Goal: Information Seeking & Learning: Understand process/instructions

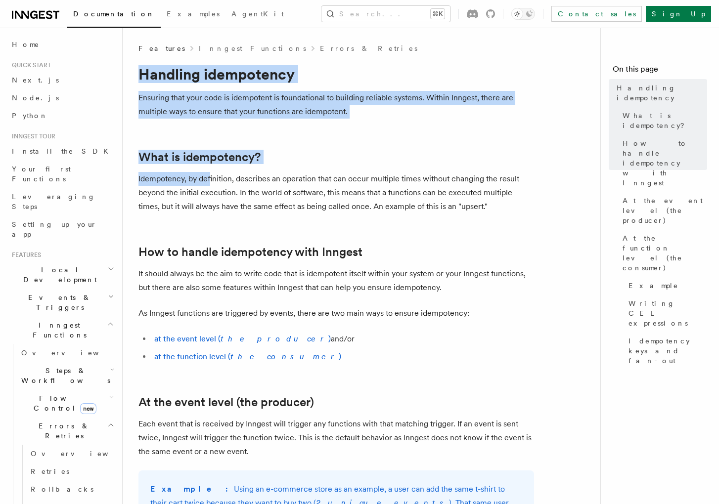
drag, startPoint x: 130, startPoint y: 64, endPoint x: 211, endPoint y: 180, distance: 141.3
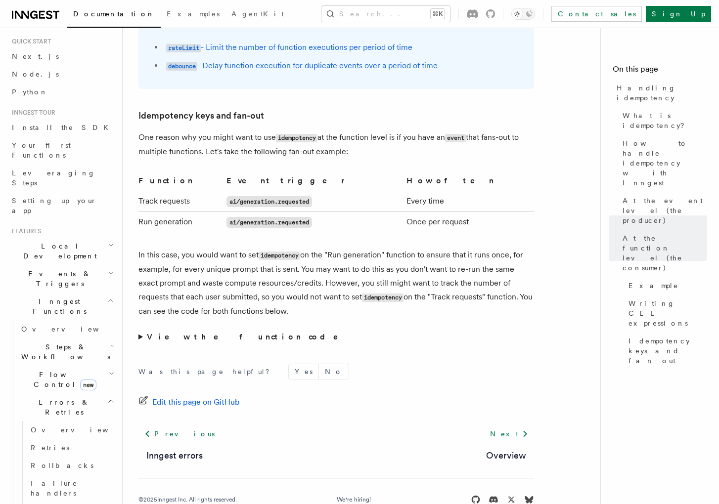
scroll to position [1890, 0]
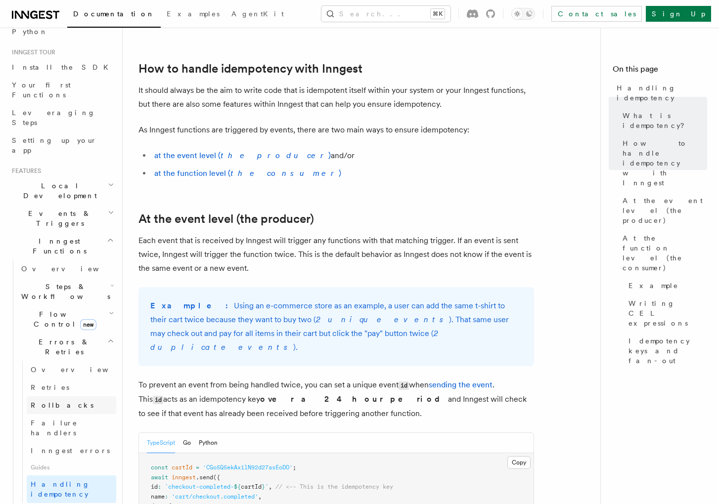
scroll to position [159, 0]
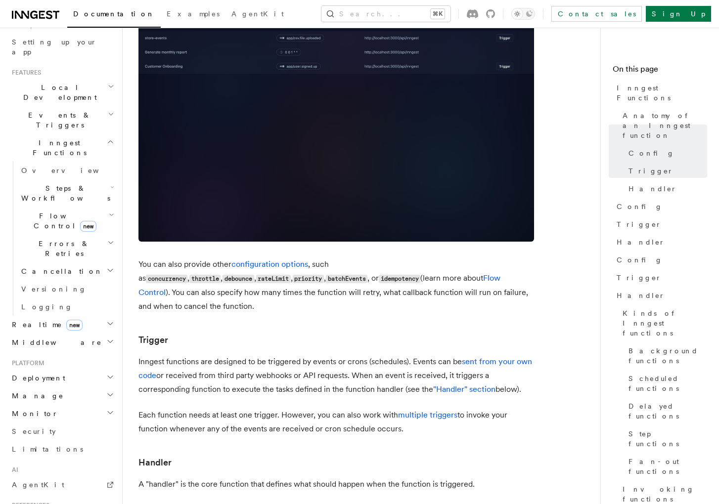
scroll to position [287, 0]
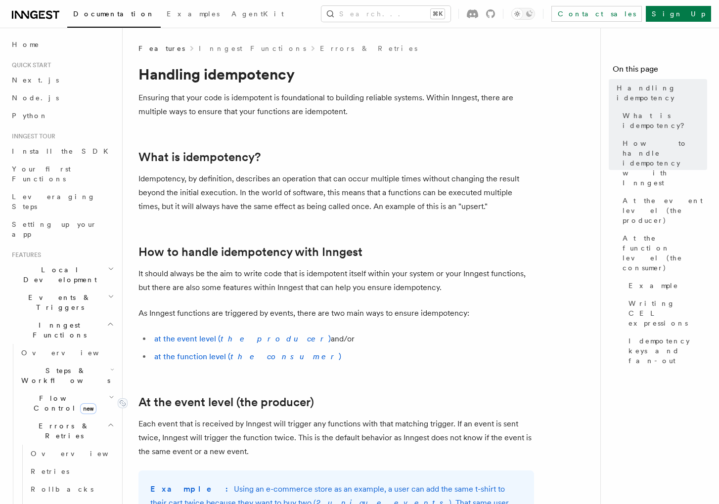
scroll to position [1, 0]
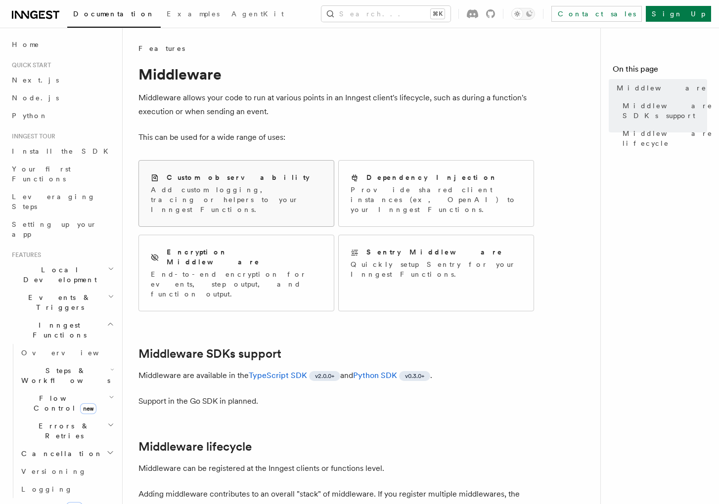
click at [204, 184] on div "Custom observability Add custom logging, tracing or helpers to your Inngest Fun…" at bounding box center [236, 193] width 171 height 42
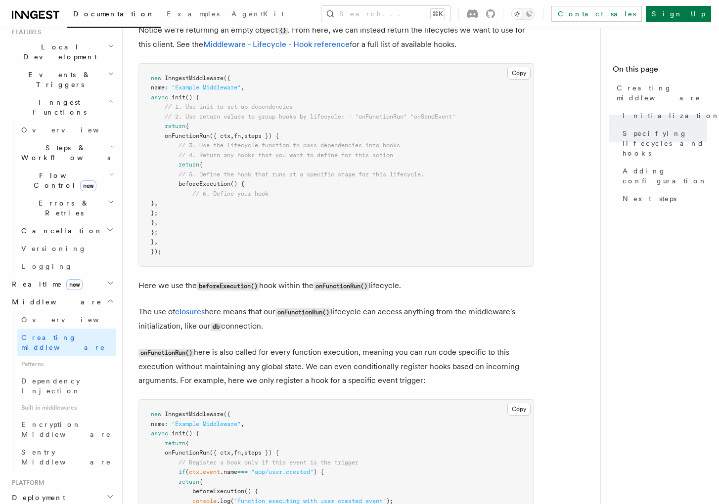
scroll to position [226, 0]
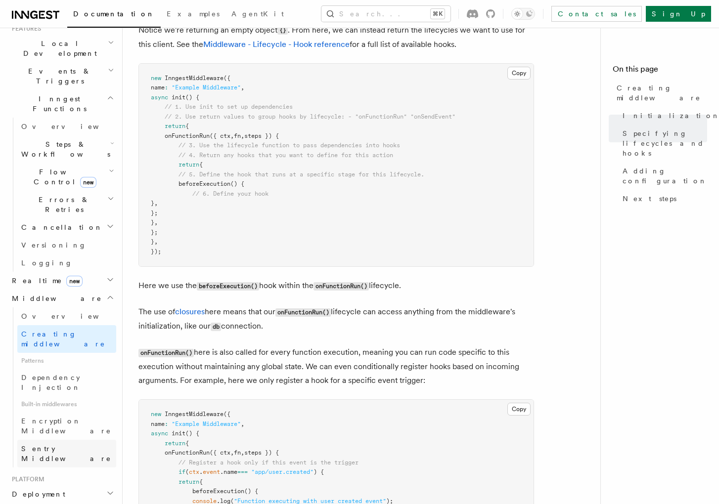
click at [72, 445] on span "Sentry Middleware" at bounding box center [66, 454] width 90 height 18
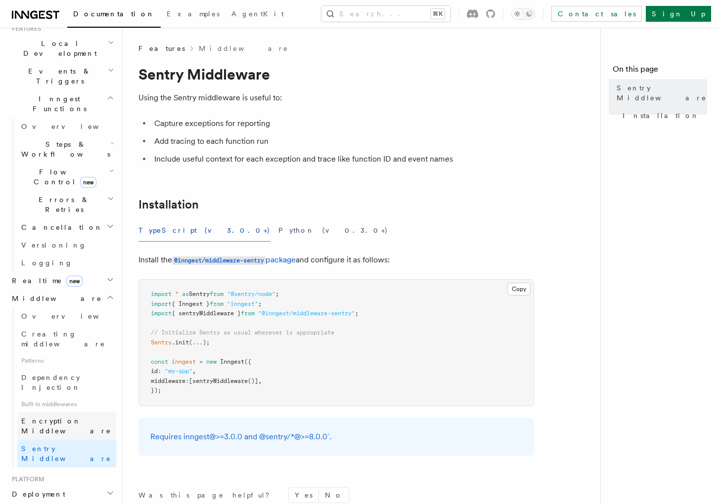
click at [51, 416] on span "Encryption Middleware" at bounding box center [68, 426] width 95 height 20
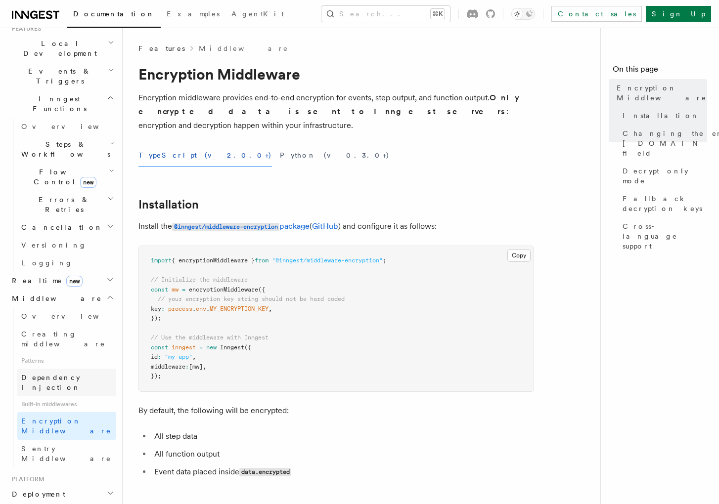
click at [53, 374] on span "Dependency Injection" at bounding box center [50, 383] width 59 height 18
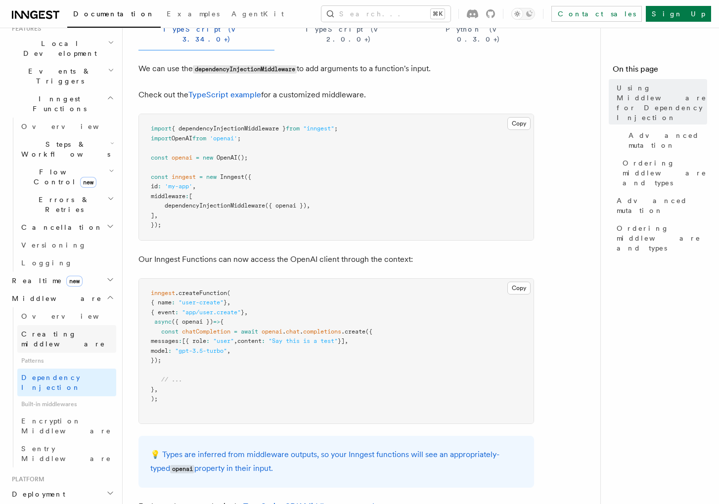
scroll to position [134, 0]
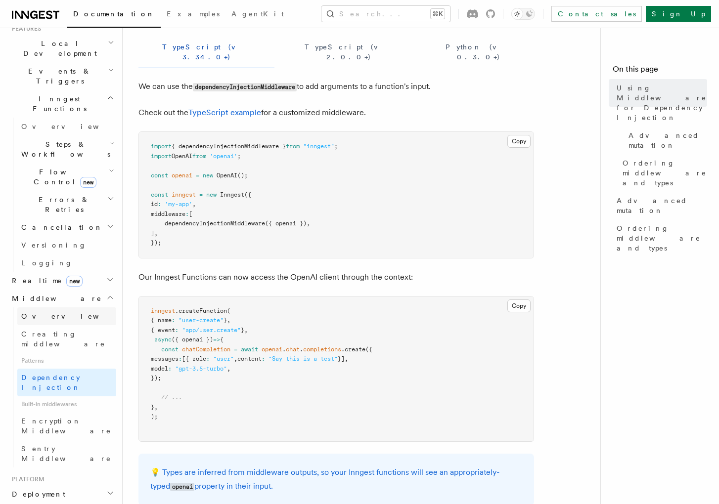
click at [79, 307] on link "Overview" at bounding box center [66, 316] width 99 height 18
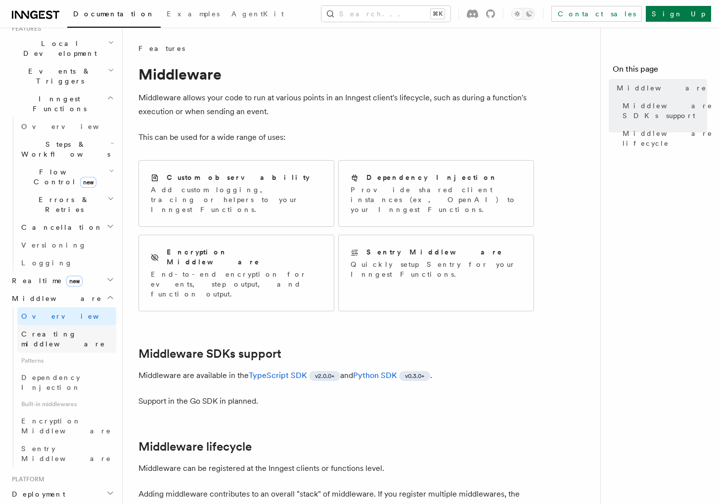
click at [75, 330] on span "Creating middleware" at bounding box center [63, 339] width 84 height 18
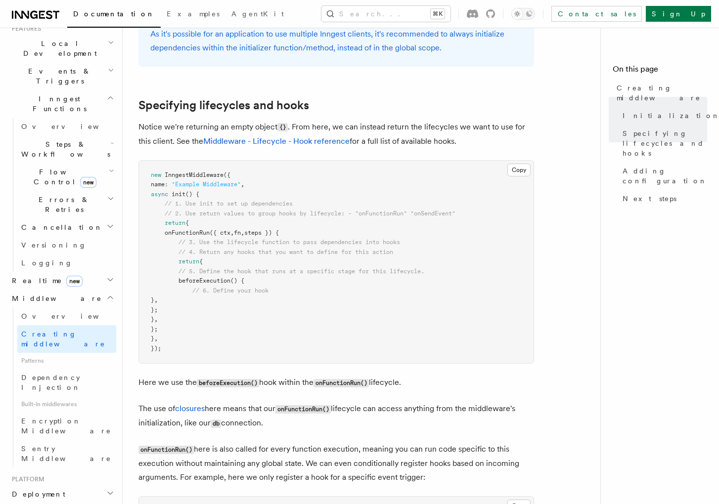
scroll to position [772, 0]
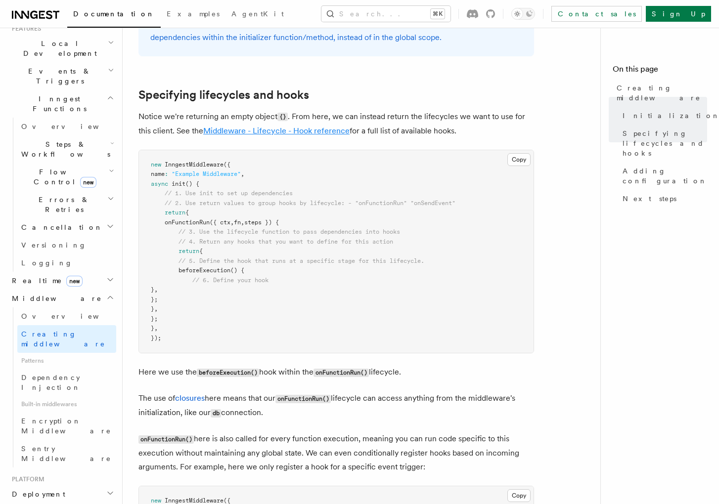
click at [267, 130] on link "Middleware - Lifecycle - Hook reference" at bounding box center [276, 130] width 146 height 9
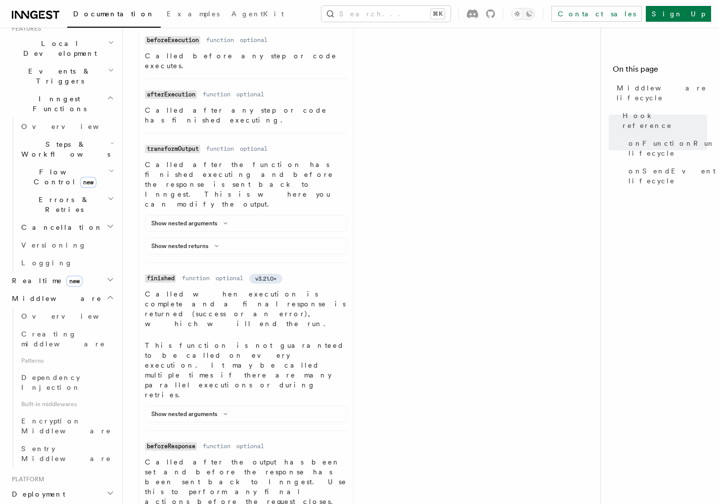
scroll to position [825, 0]
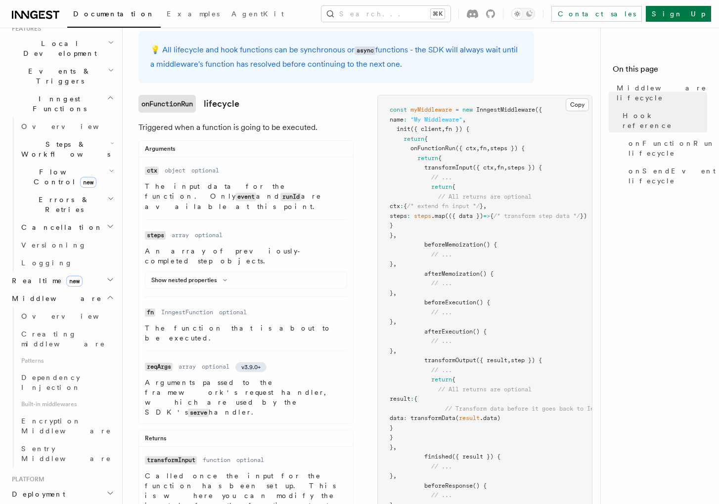
scroll to position [114, 0]
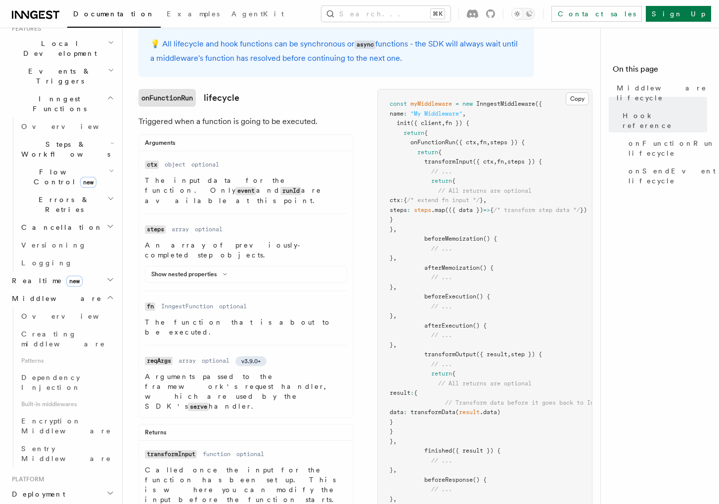
click at [77, 396] on span "Built-in middlewares" at bounding box center [66, 404] width 99 height 16
click at [75, 374] on span "Dependency Injection" at bounding box center [50, 383] width 59 height 18
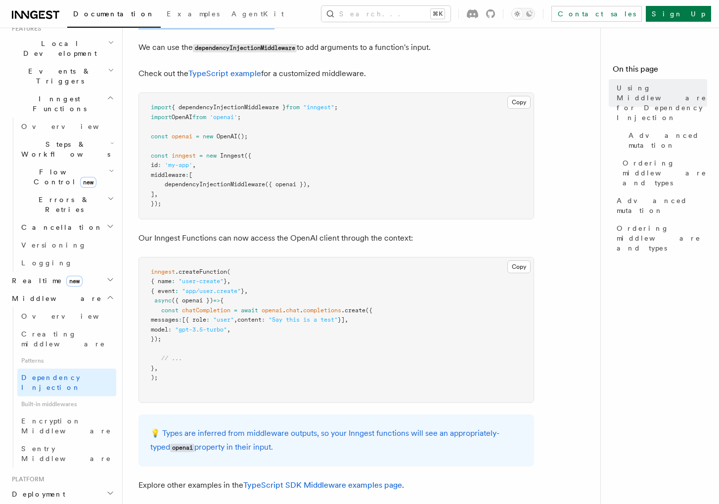
scroll to position [173, 0]
drag, startPoint x: 165, startPoint y: 175, endPoint x: 321, endPoint y: 173, distance: 155.7
click at [321, 173] on pre "import { dependencyInjectionMiddleware } from "inngest" ; import OpenAI from 'o…" at bounding box center [336, 155] width 394 height 126
copy span "dependencyInjectionMiddleware ({ openai }) ,"
click at [166, 180] on span "dependencyInjectionMiddleware" at bounding box center [215, 183] width 100 height 7
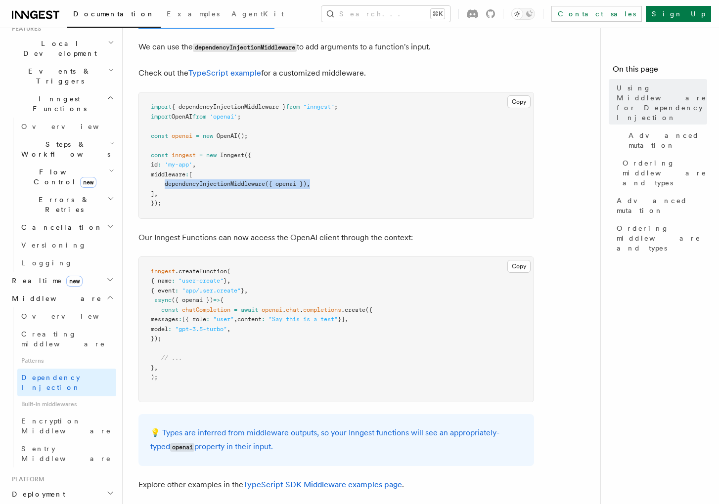
drag, startPoint x: 165, startPoint y: 175, endPoint x: 362, endPoint y: 172, distance: 197.2
click at [363, 172] on pre "import { dependencyInjectionMiddleware } from "inngest" ; import OpenAI from 'o…" at bounding box center [336, 155] width 394 height 126
copy span "dependencyInjectionMiddleware ({ openai }) ,"
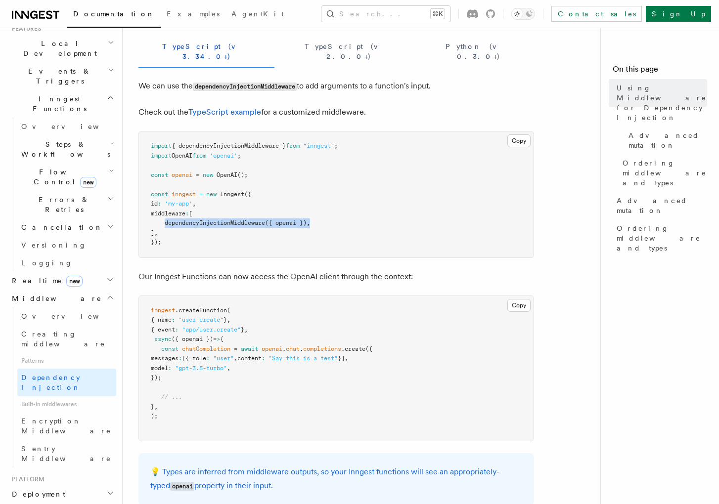
scroll to position [125, 0]
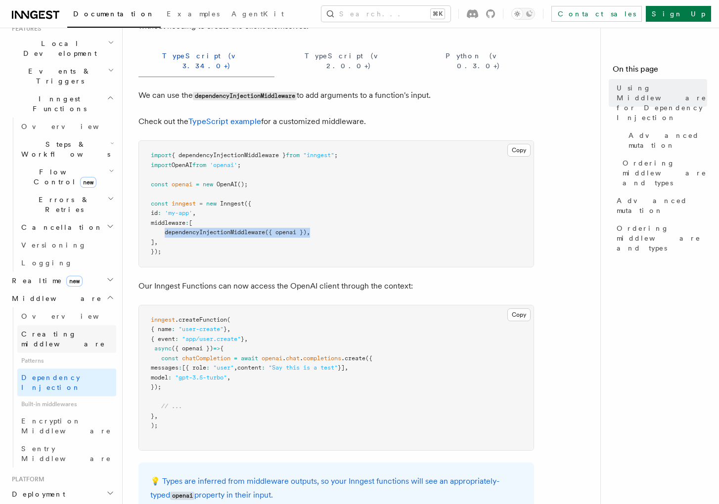
click at [46, 330] on span "Creating middleware" at bounding box center [63, 339] width 84 height 18
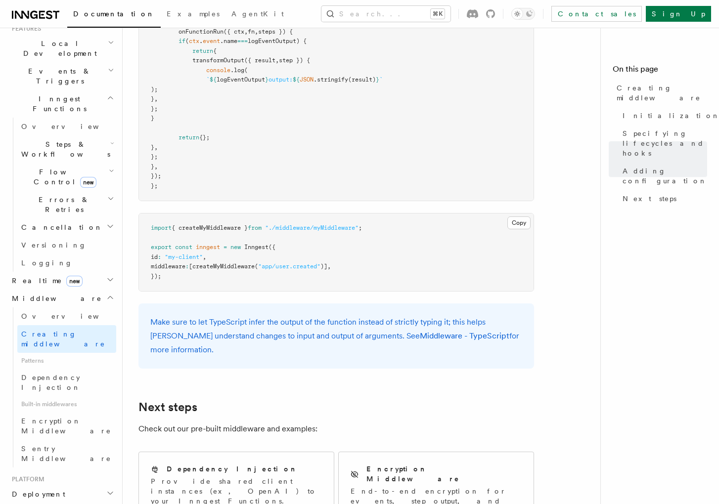
scroll to position [722, 0]
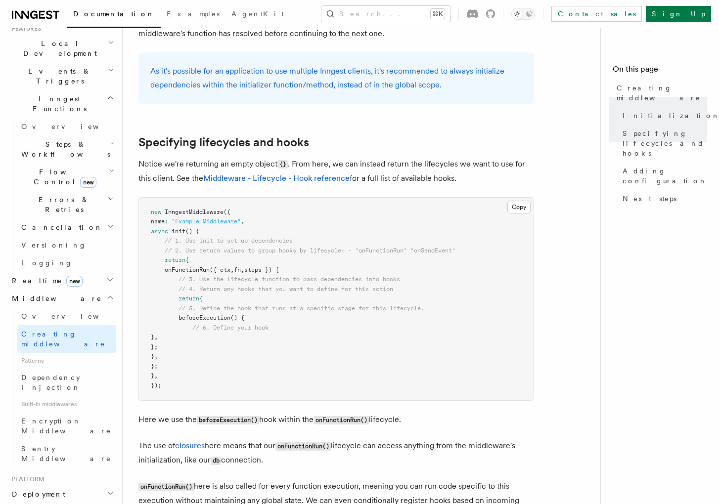
click at [227, 281] on span "// 3. Use the lifecycle function to pass dependencies into hooks" at bounding box center [288, 279] width 221 height 7
drag, startPoint x: 209, startPoint y: 272, endPoint x: 297, endPoint y: 272, distance: 88.5
click at [297, 272] on pre "new InngestMiddleware ({ name : "Example Middleware" , async init () { // 1. Us…" at bounding box center [336, 299] width 394 height 203
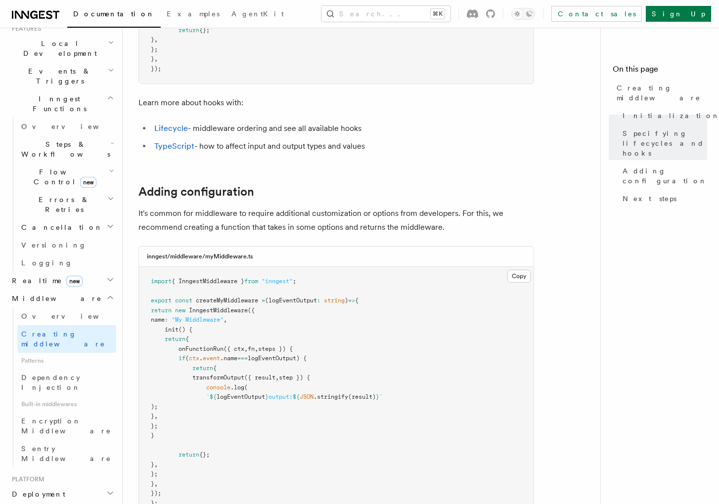
scroll to position [1381, 0]
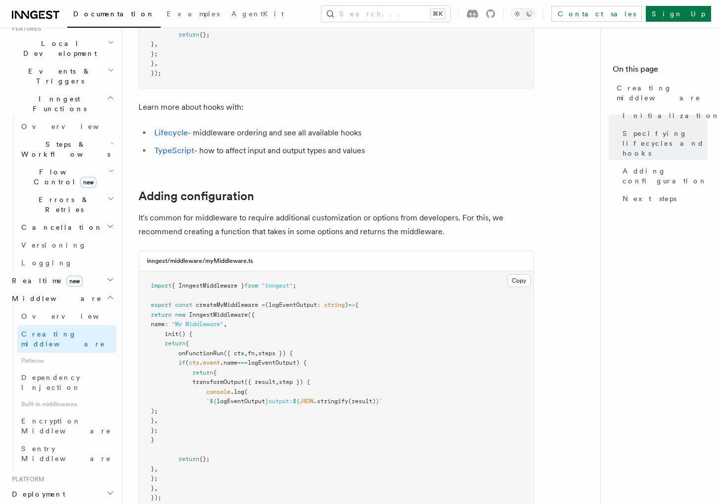
click at [172, 137] on link "Lifecycle" at bounding box center [171, 132] width 34 height 9
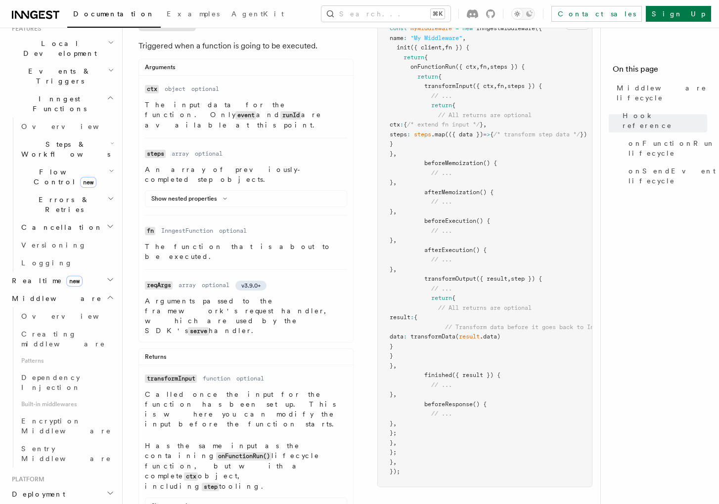
scroll to position [190, 0]
drag, startPoint x: 460, startPoint y: 248, endPoint x: 501, endPoint y: 249, distance: 41.0
click at [501, 249] on pre "const myMiddleware = new InngestMiddleware ({ name : "My Middleware" , init ({ …" at bounding box center [485, 249] width 214 height 473
copy span "afterExecution () {"
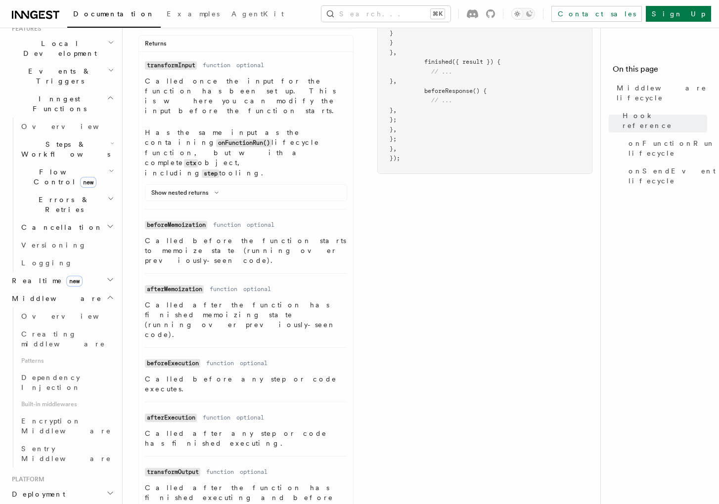
scroll to position [515, 0]
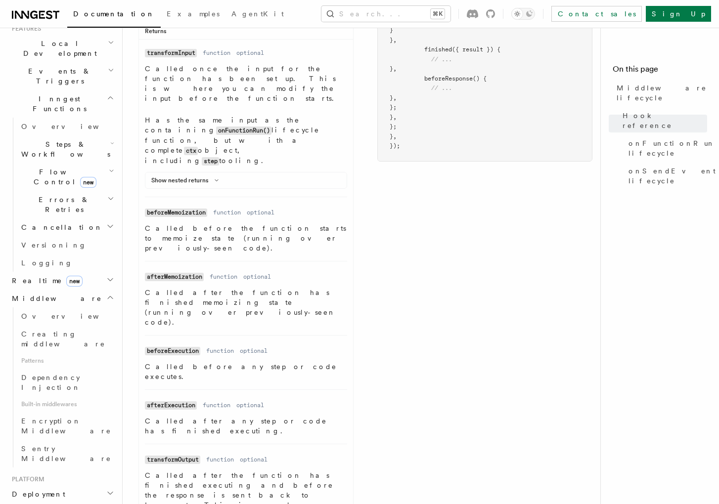
click at [178, 362] on p "Called before any step or code executes." at bounding box center [246, 372] width 202 height 20
click at [248, 343] on dl "Name beforeExecution Type function Required optional Description Called before …" at bounding box center [246, 362] width 202 height 38
click at [259, 347] on dd "optional" at bounding box center [254, 351] width 28 height 8
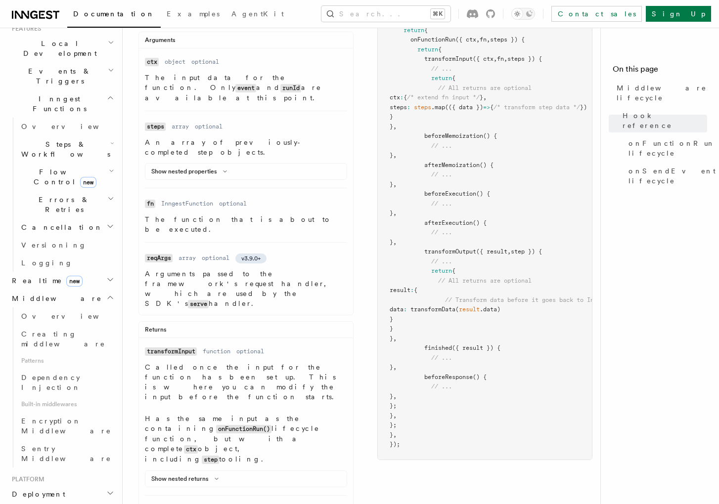
scroll to position [209, 0]
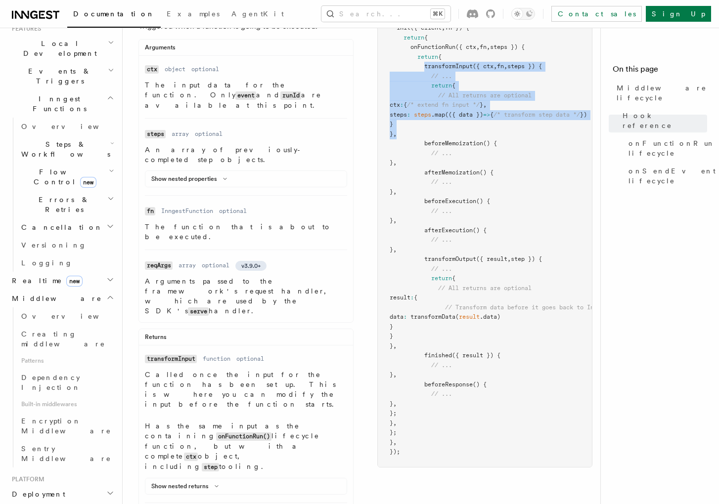
drag, startPoint x: 424, startPoint y: 68, endPoint x: 447, endPoint y: 132, distance: 68.3
click at [447, 132] on pre "const myMiddleware = new InngestMiddleware ({ name : "My Middleware" , init ({ …" at bounding box center [485, 230] width 214 height 473
copy code "transformInput ({ ctx , fn , steps }) { // ... return { // All returns are opti…"
